Goal: Task Accomplishment & Management: Complete application form

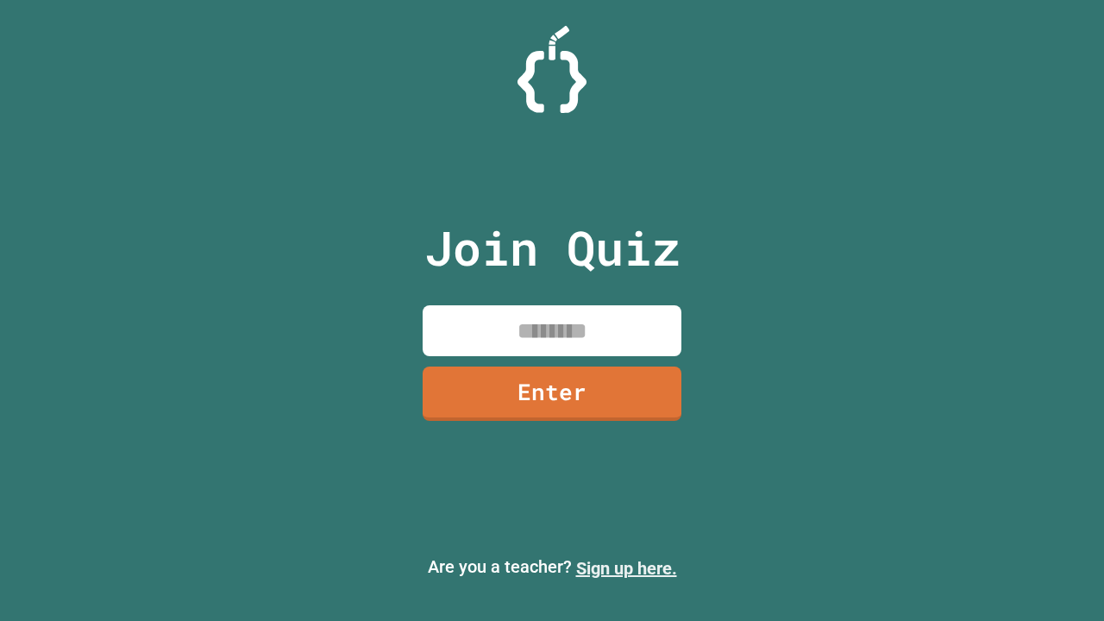
click at [626, 568] on link "Sign up here." at bounding box center [626, 568] width 101 height 21
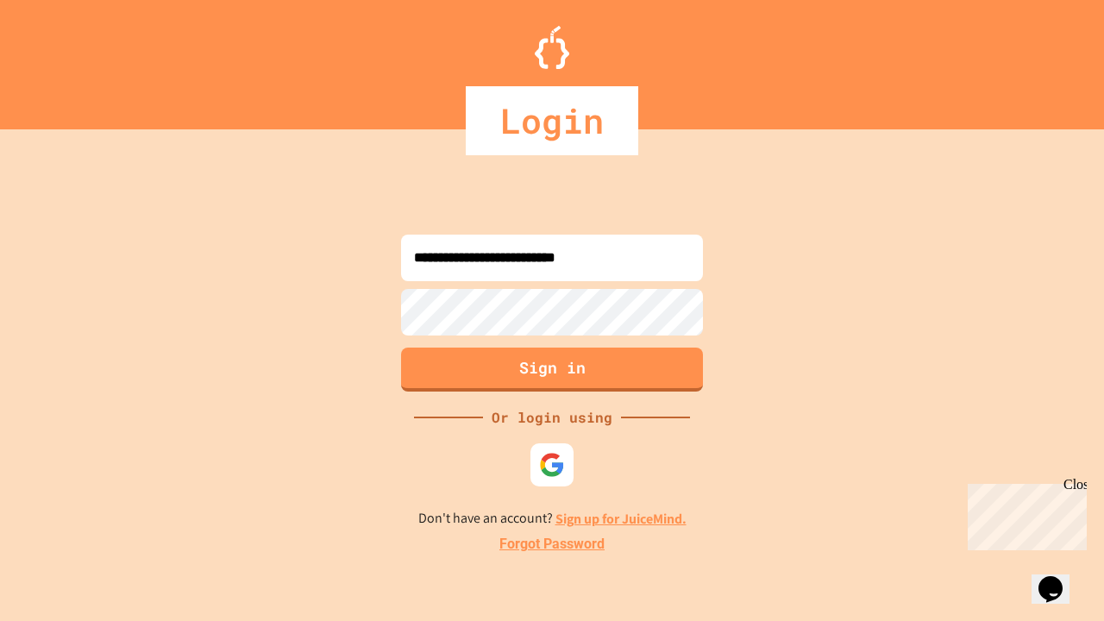
type input "**********"
